Goal: Transaction & Acquisition: Book appointment/travel/reservation

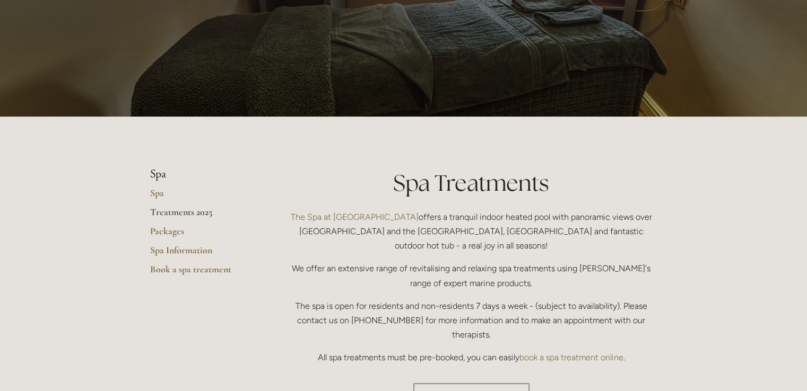
scroll to position [127, 0]
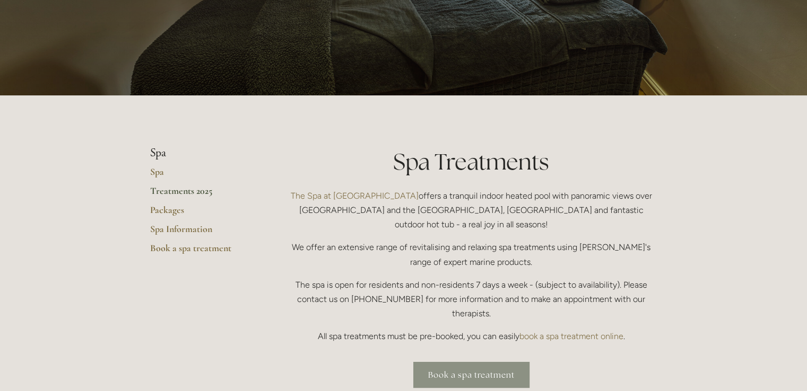
click at [494, 362] on link "Book a spa treatment" at bounding box center [471, 375] width 116 height 26
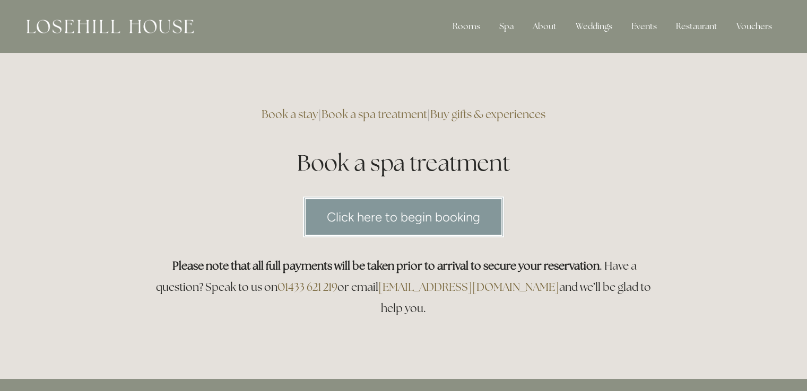
click at [439, 218] on link "Click here to begin booking" at bounding box center [403, 217] width 201 height 41
click at [392, 108] on link "Book a spa treatment" at bounding box center [374, 114] width 106 height 14
click at [481, 215] on link "Click here to begin booking" at bounding box center [403, 217] width 201 height 41
